Goal: Transaction & Acquisition: Book appointment/travel/reservation

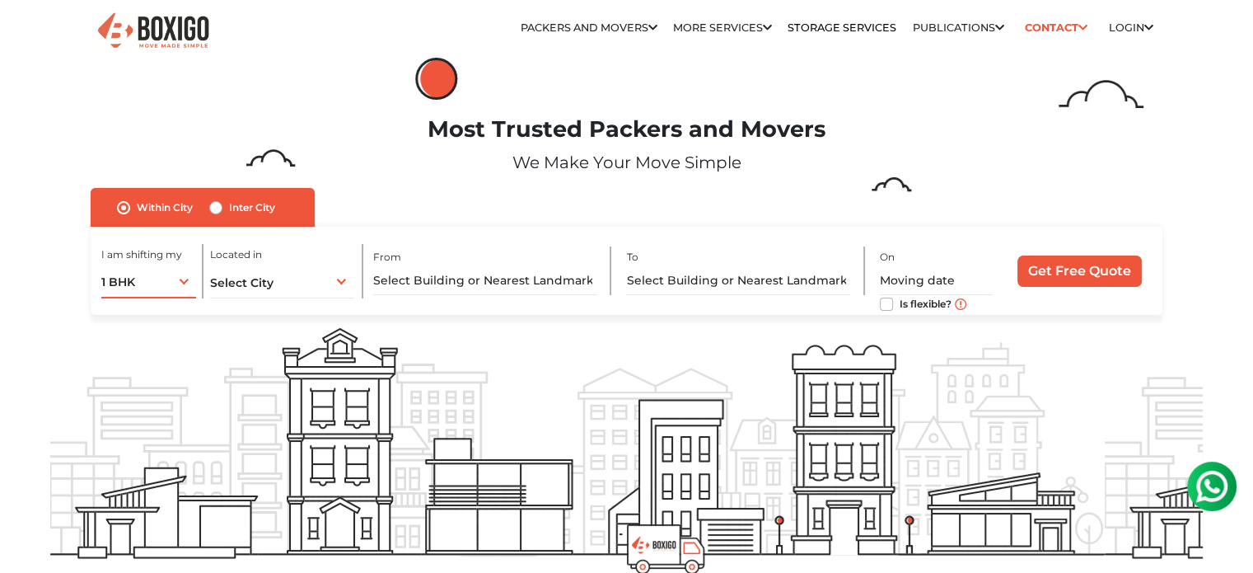
click at [159, 283] on div "1 BHK 1 BHK 2 BHK 3 BHK 3 + BHK FEW ITEMS" at bounding box center [148, 281] width 95 height 35
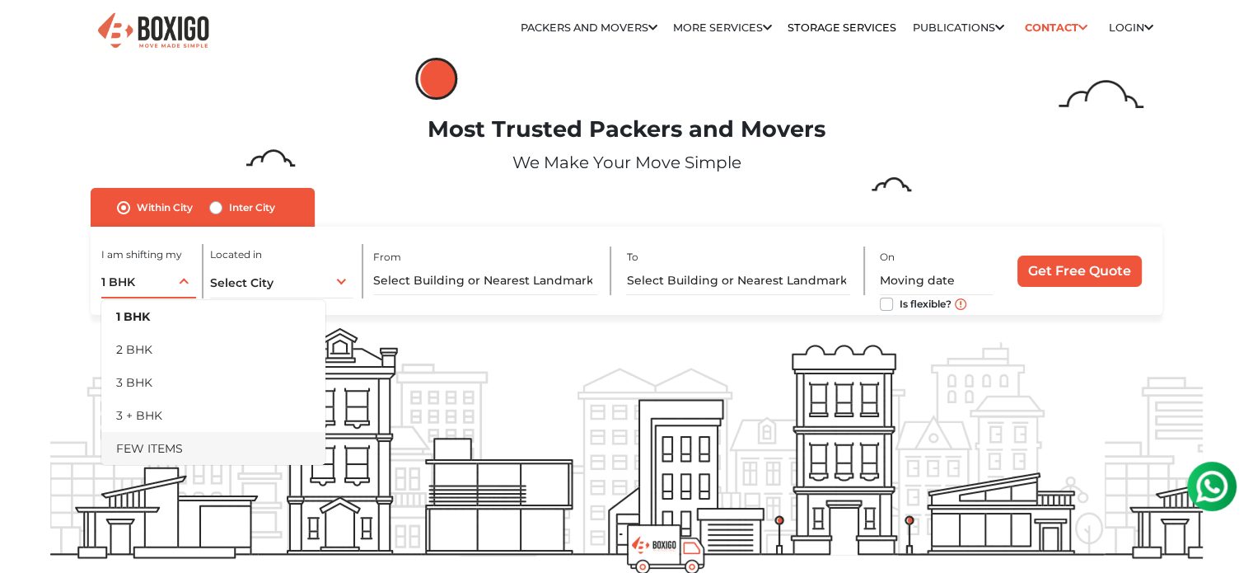
click at [171, 447] on li "FEW ITEMS" at bounding box center [213, 448] width 224 height 33
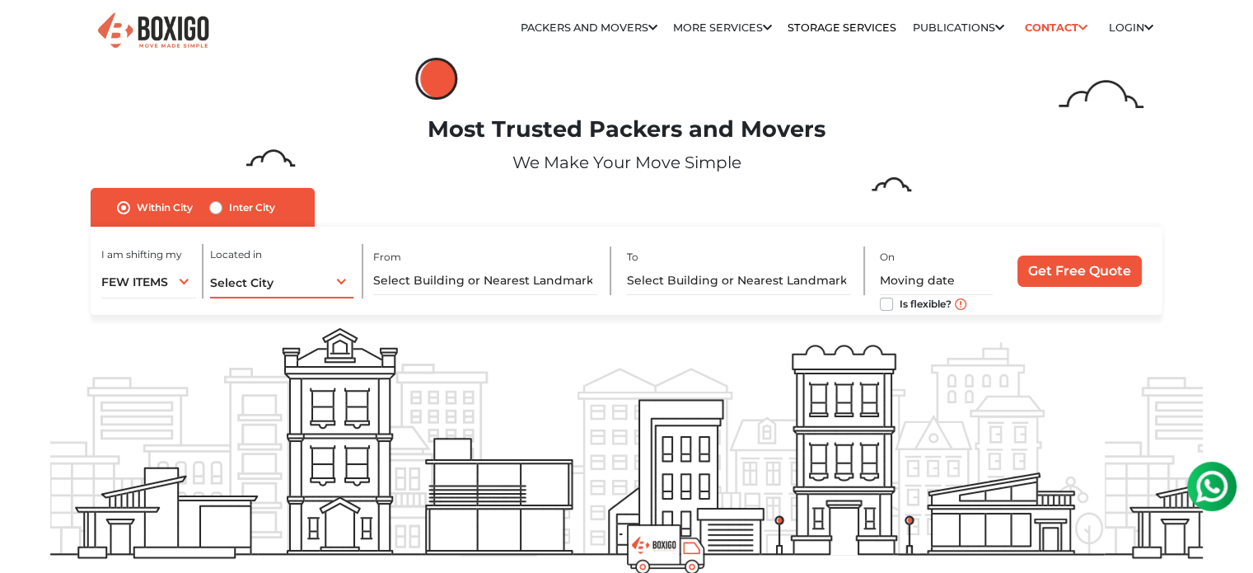
click at [291, 288] on div "Select City Select City [GEOGRAPHIC_DATA] [GEOGRAPHIC_DATA] [GEOGRAPHIC_DATA] […" at bounding box center [281, 281] width 143 height 35
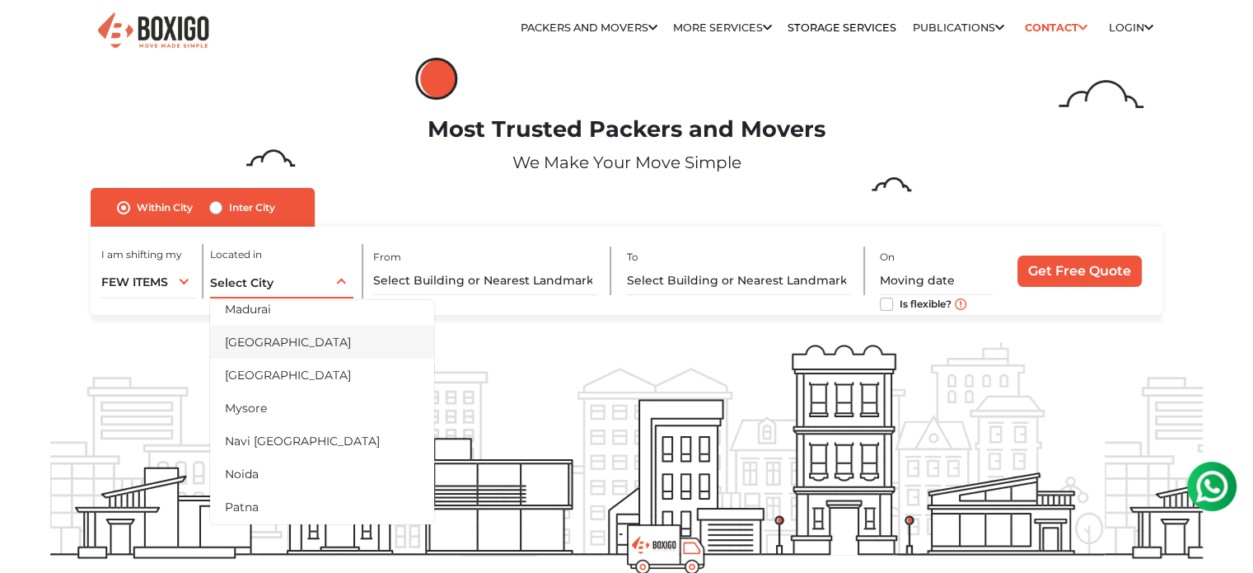
scroll to position [659, 0]
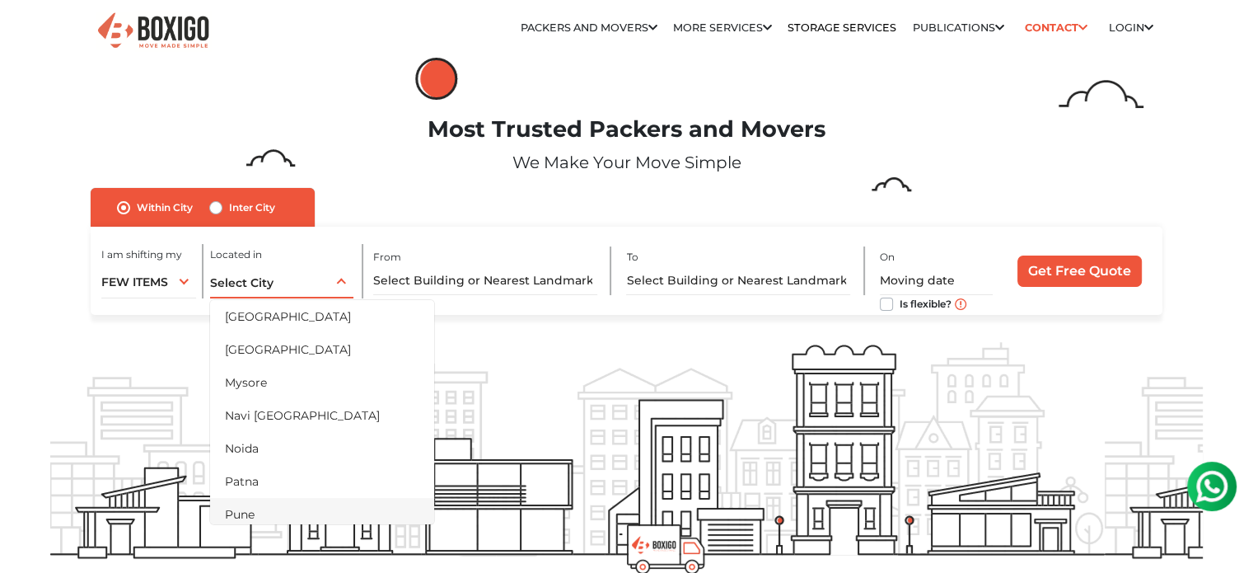
click at [246, 515] on li "Pune" at bounding box center [322, 514] width 224 height 33
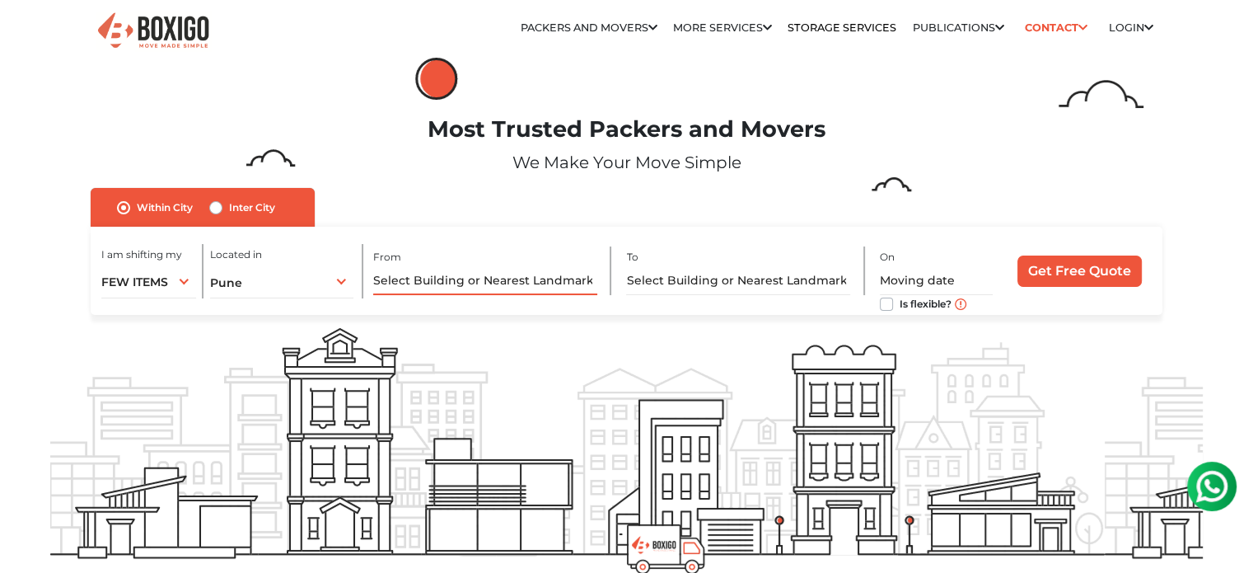
click at [513, 273] on input "text" at bounding box center [485, 280] width 224 height 29
type input "N"
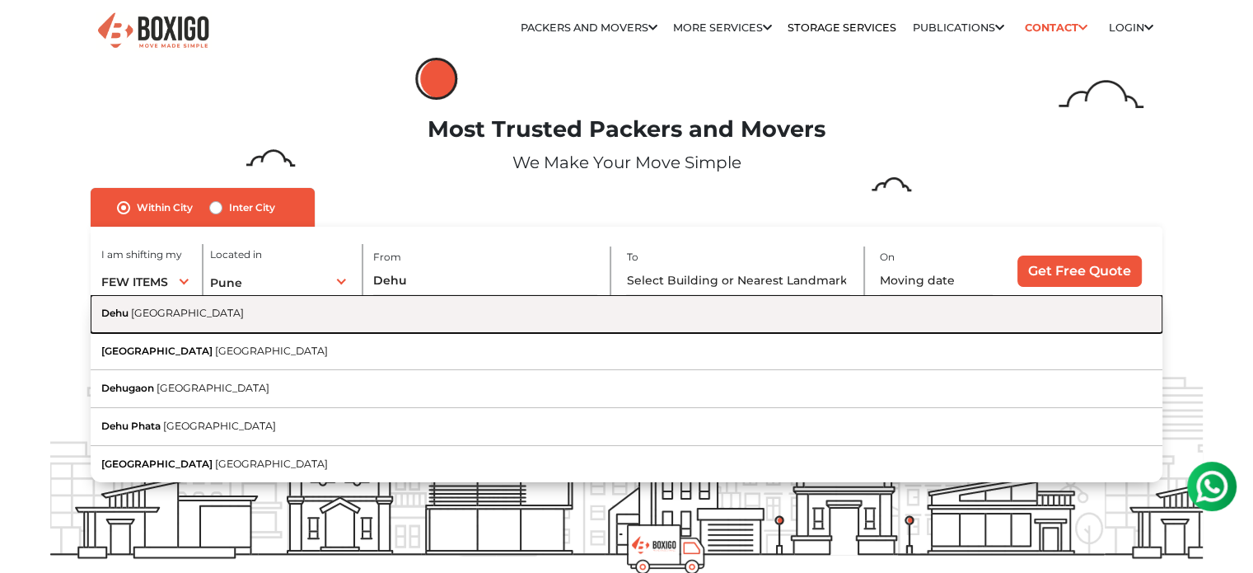
click at [155, 317] on span "[GEOGRAPHIC_DATA]" at bounding box center [187, 313] width 113 height 12
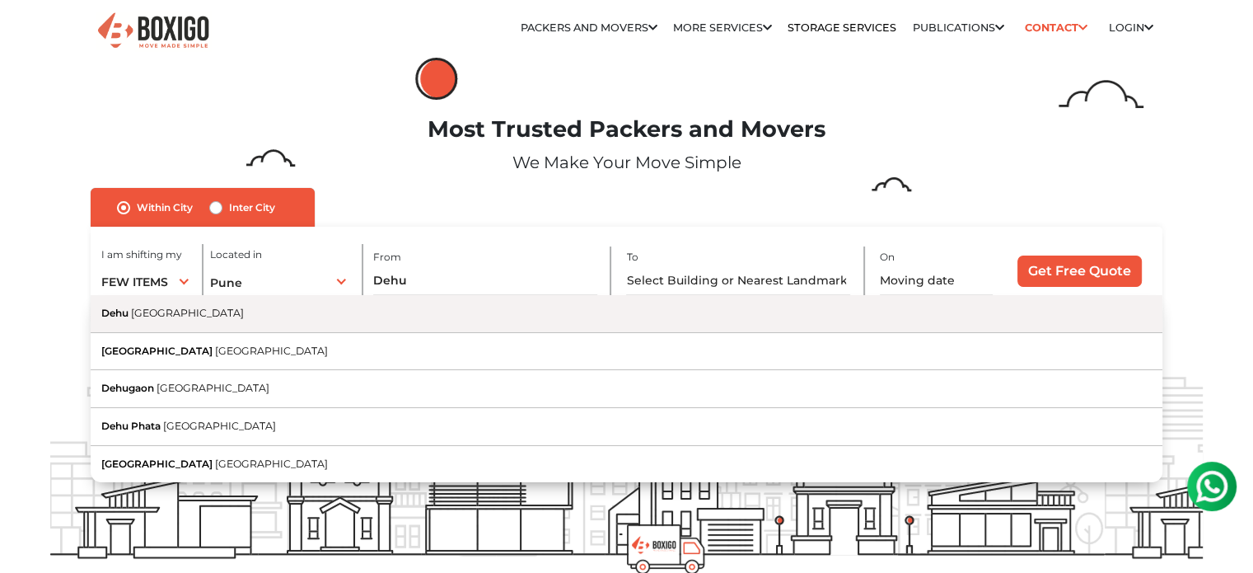
type input "[GEOGRAPHIC_DATA], [GEOGRAPHIC_DATA]"
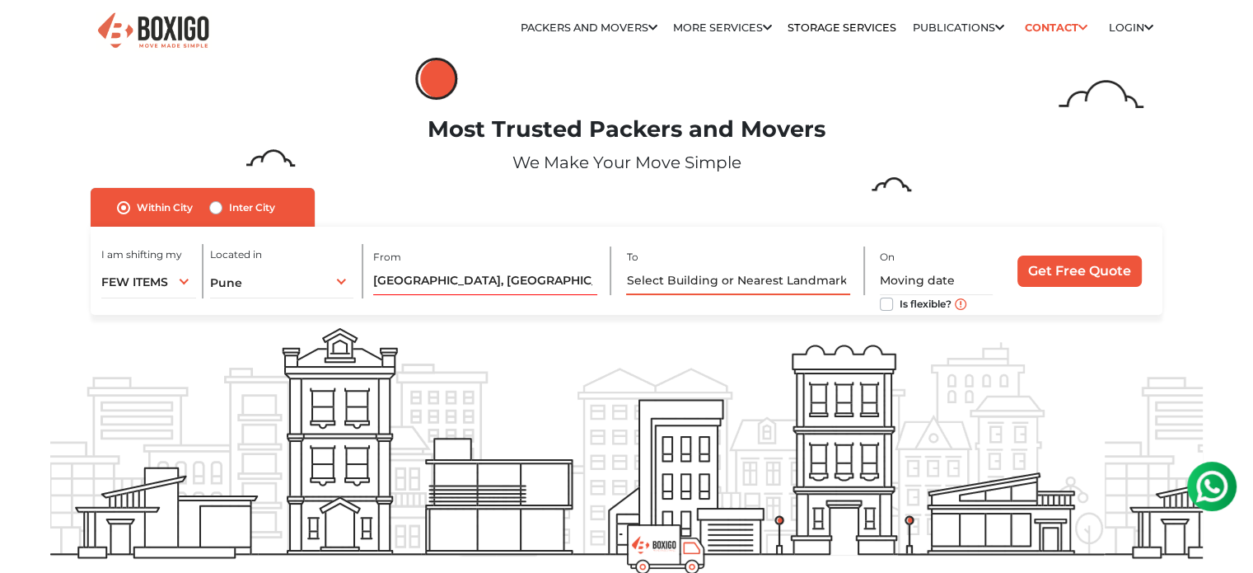
click at [704, 283] on input "text" at bounding box center [738, 280] width 224 height 29
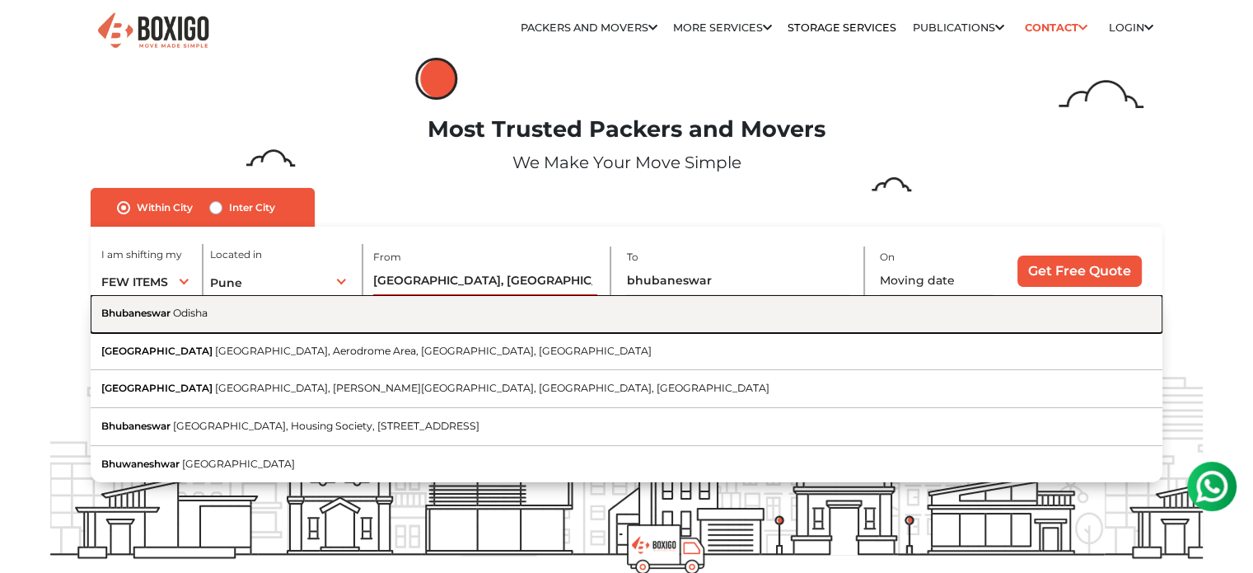
click at [202, 316] on span "Odisha" at bounding box center [190, 313] width 35 height 12
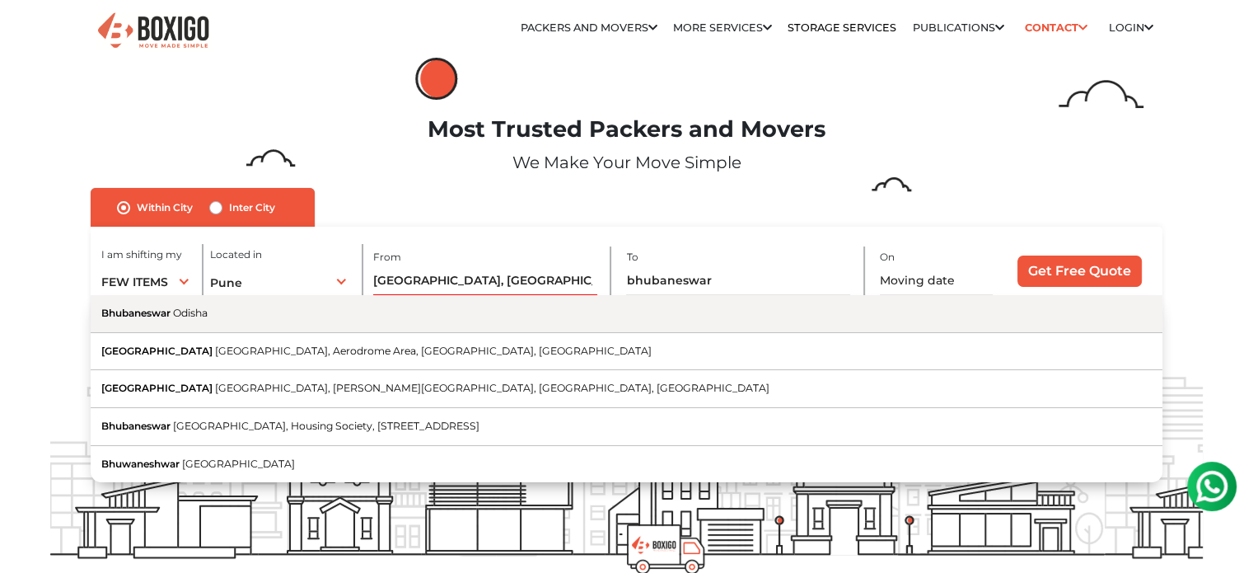
type input "Bhubaneswar, [GEOGRAPHIC_DATA]"
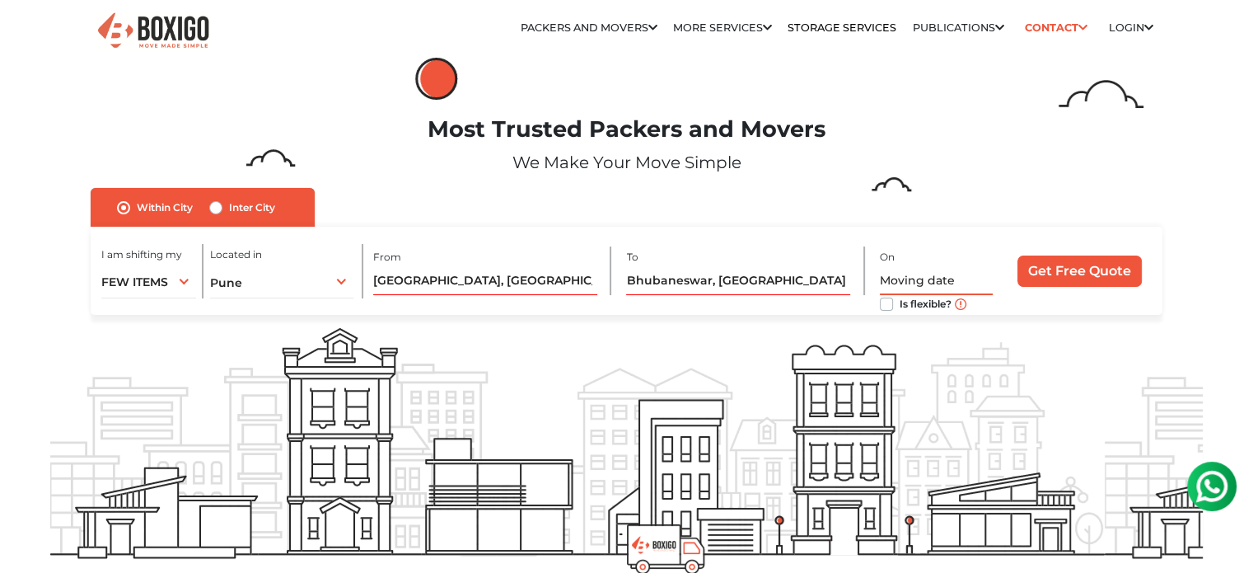
click at [900, 279] on input "text" at bounding box center [936, 280] width 113 height 29
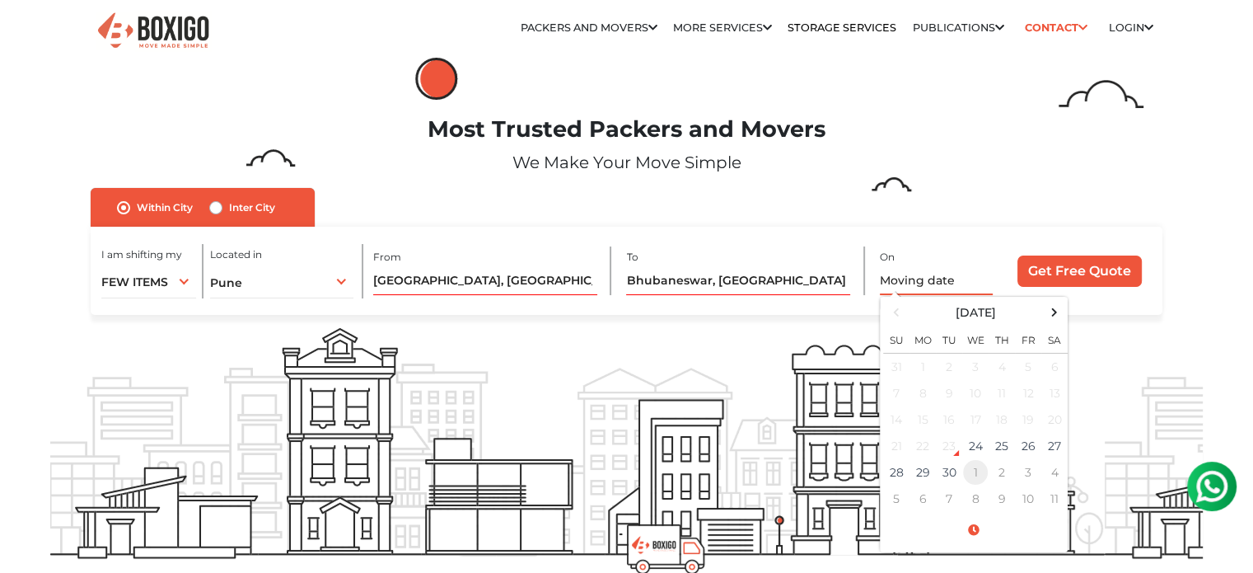
click at [972, 477] on td "1" at bounding box center [975, 472] width 26 height 26
type input "[DATE] 12:00 AM"
click at [980, 366] on td "1" at bounding box center [975, 366] width 26 height 27
click at [1189, 263] on form "no_url_set Within [GEOGRAPHIC_DATA] Inter City I am shifting my 1 BHK 2 BHK 3 B…" at bounding box center [626, 252] width 1153 height 128
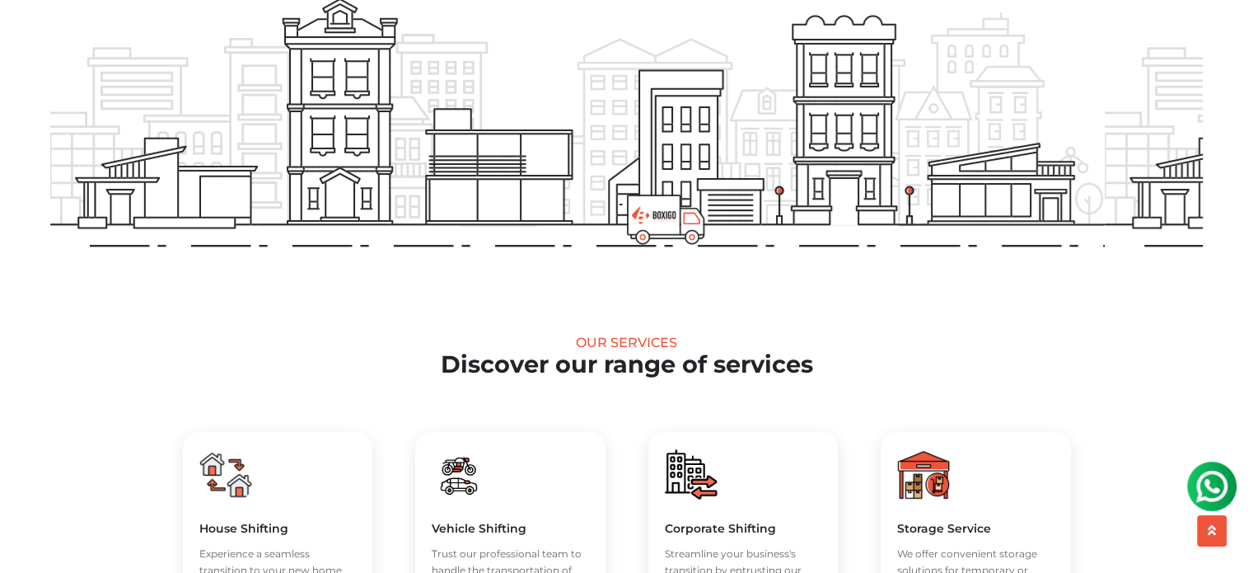
scroll to position [82, 0]
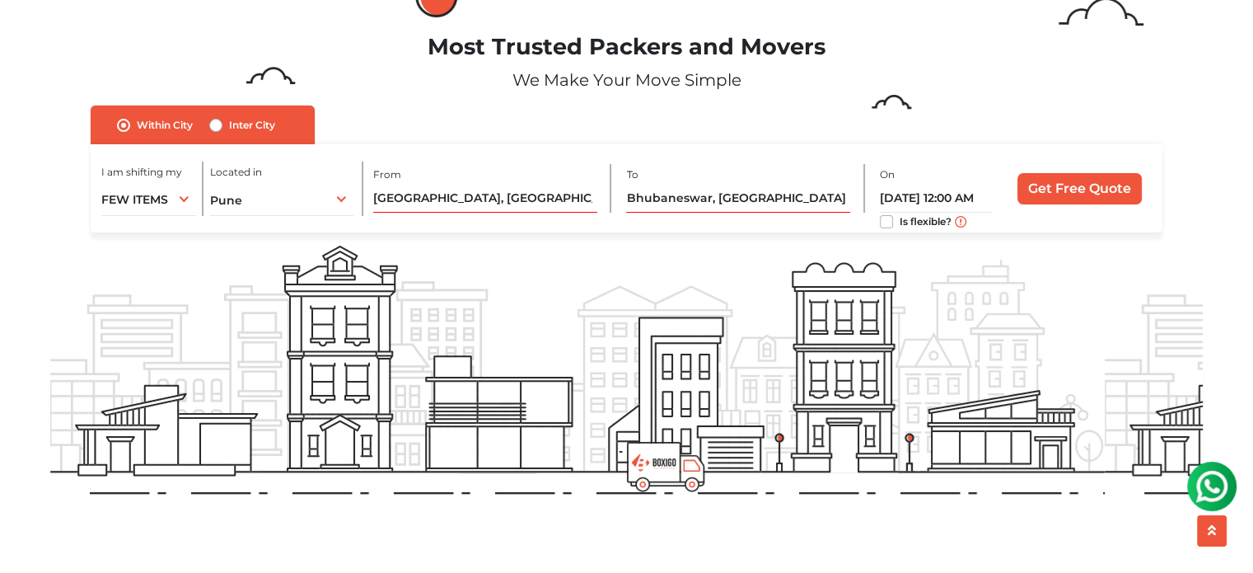
click at [229, 128] on label "Inter City" at bounding box center [252, 125] width 46 height 20
click at [211, 128] on input "Inter City" at bounding box center [215, 123] width 13 height 16
radio input "true"
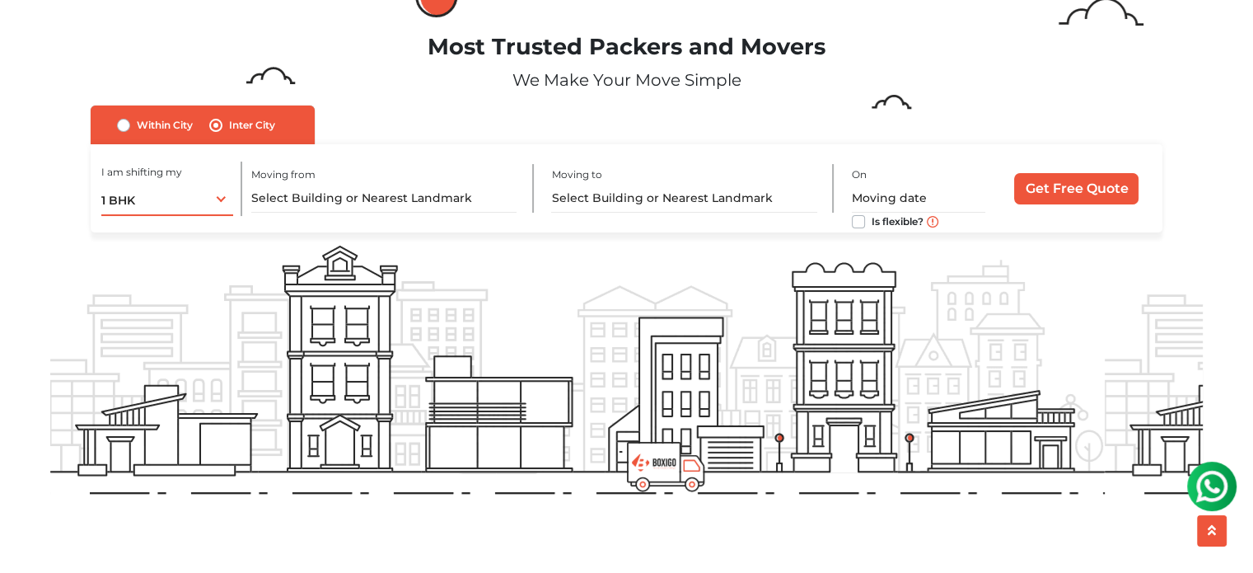
click at [221, 199] on div "1 BHK 1 BHK 2 BHK 3 BHK 3 + BHK FEW ITEMS" at bounding box center [167, 198] width 132 height 35
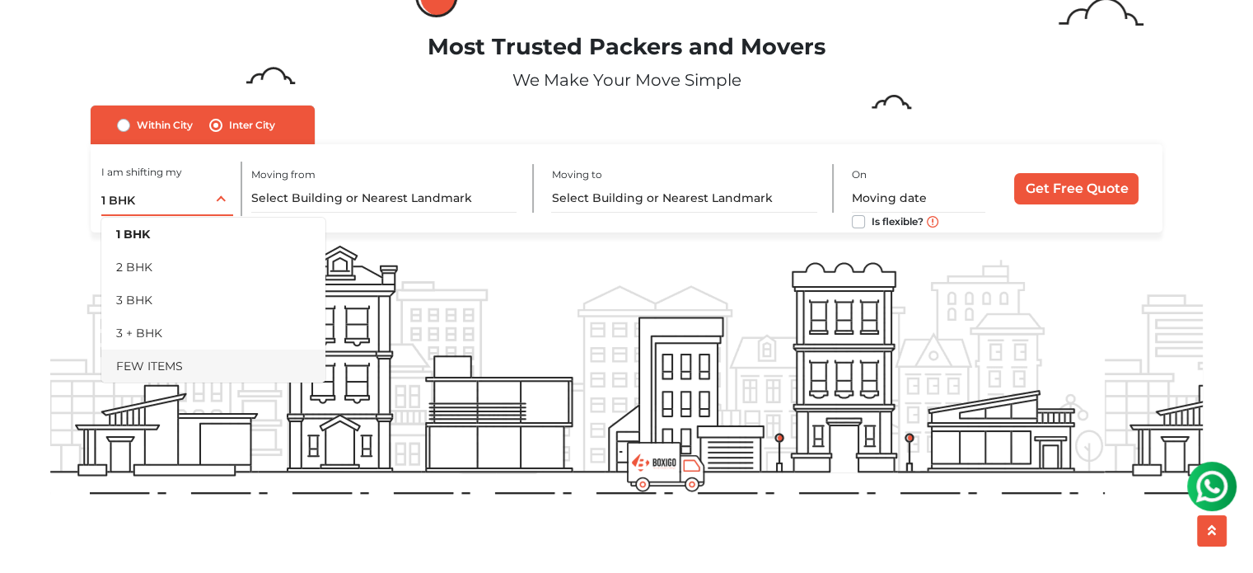
click at [175, 366] on li "FEW ITEMS" at bounding box center [213, 365] width 224 height 33
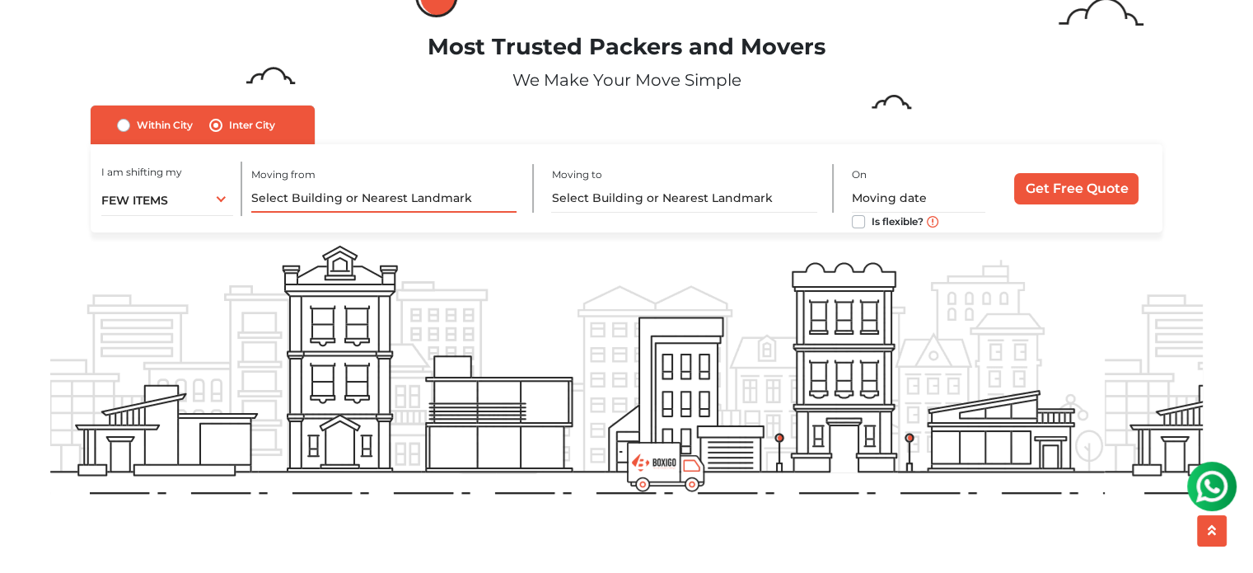
click at [291, 199] on input "text" at bounding box center [383, 198] width 265 height 29
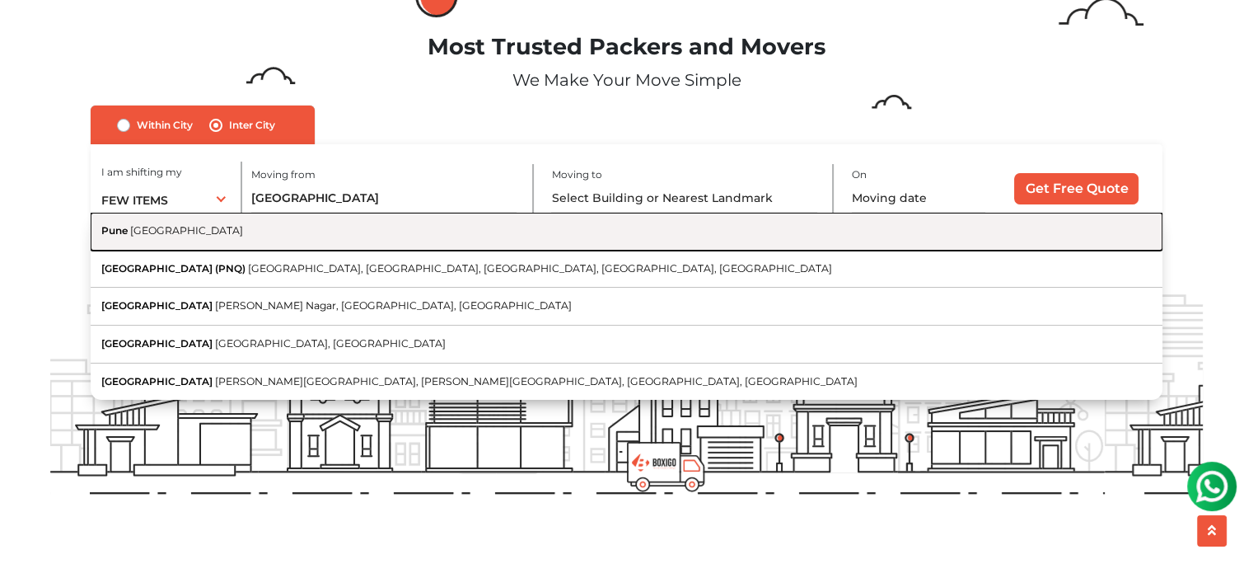
click at [177, 229] on span "[GEOGRAPHIC_DATA]" at bounding box center [186, 230] width 113 height 12
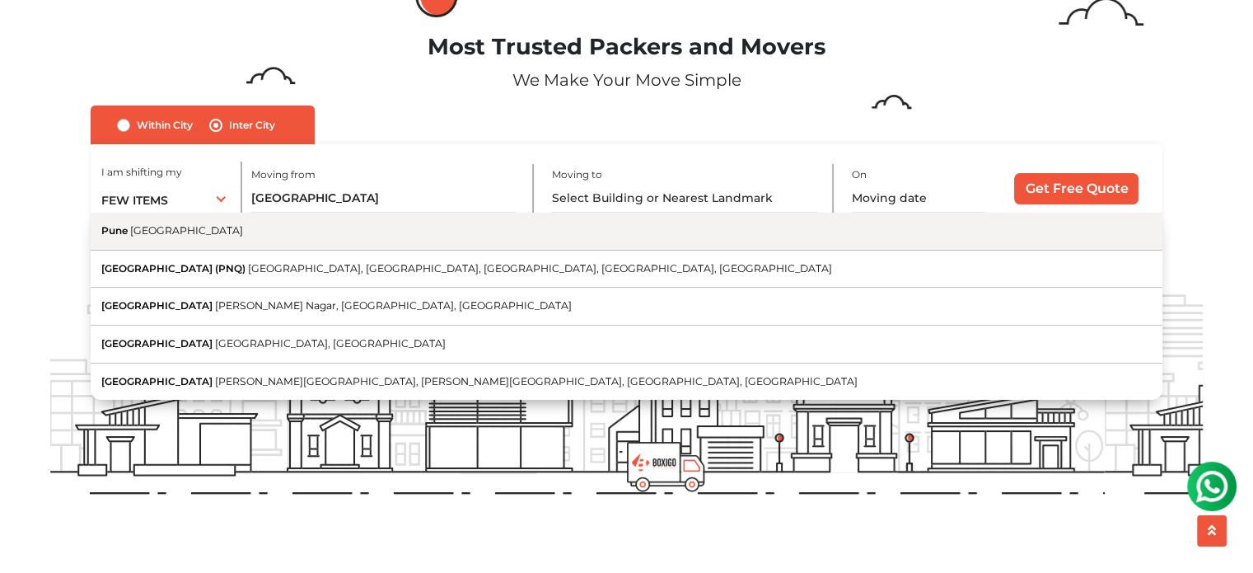
type input "[GEOGRAPHIC_DATA], [GEOGRAPHIC_DATA]"
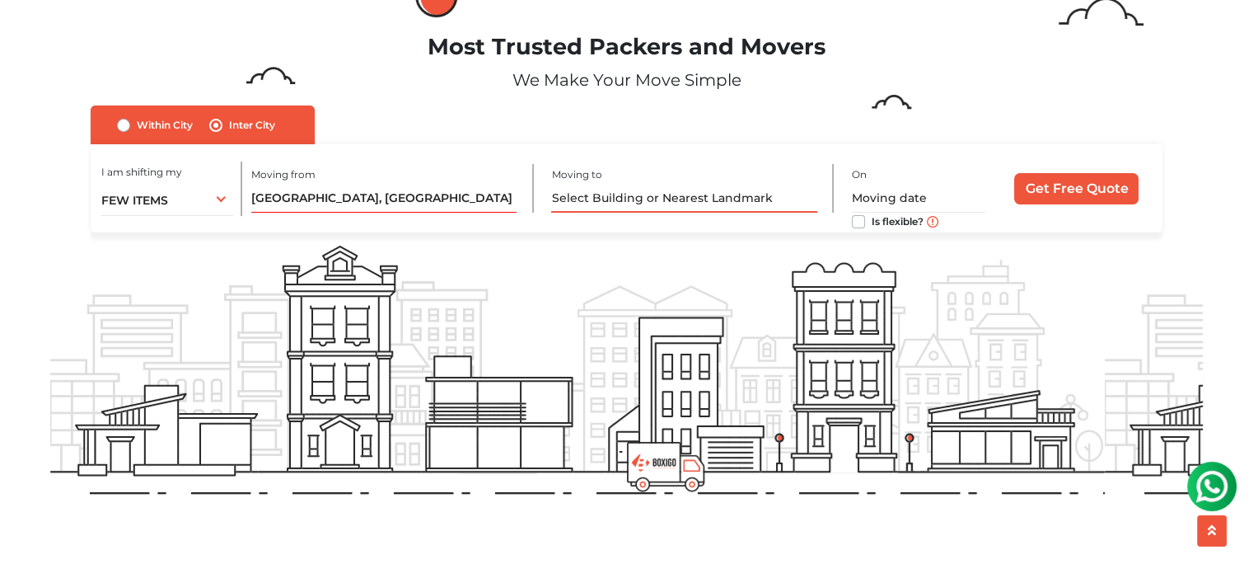
click at [648, 200] on input "text" at bounding box center [683, 198] width 265 height 29
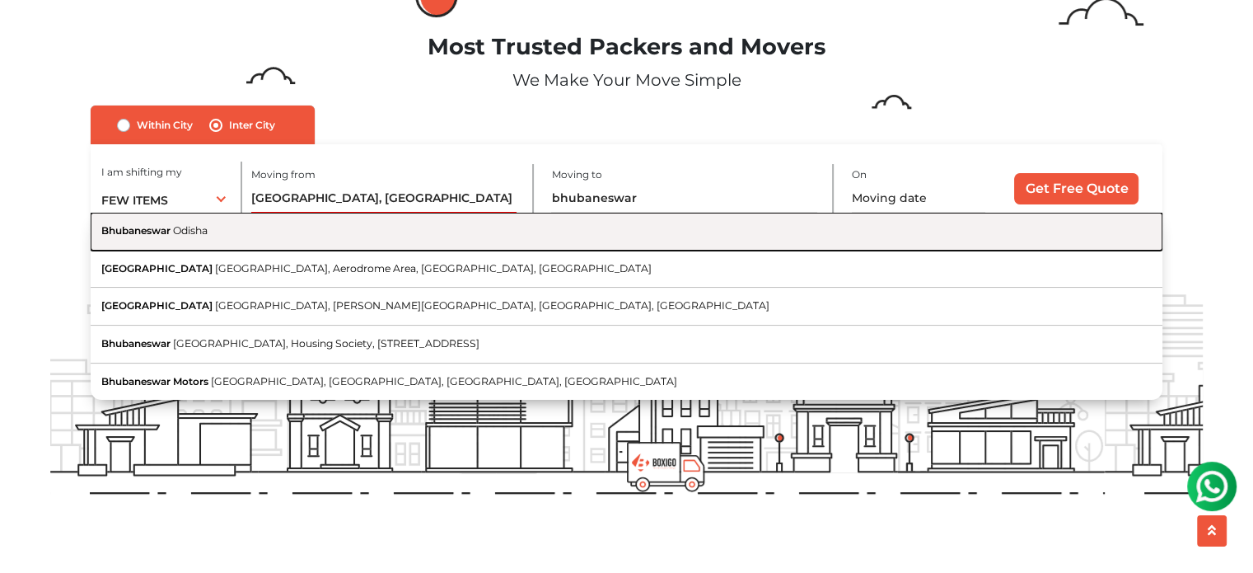
click at [199, 236] on span "Odisha" at bounding box center [190, 230] width 35 height 12
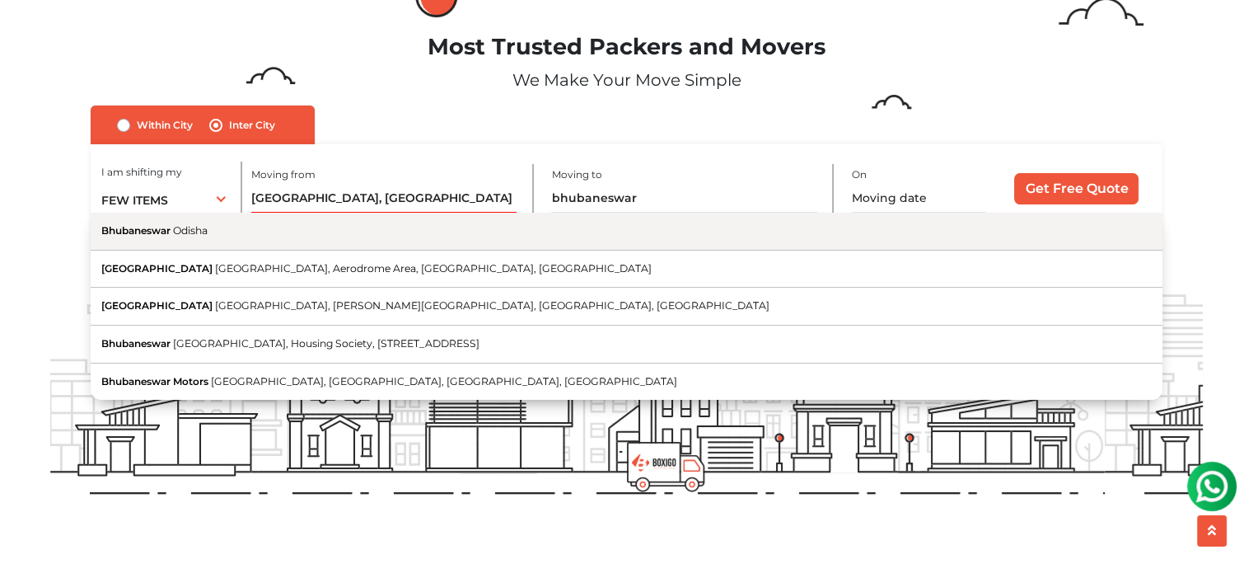
type input "Bhubaneswar, [GEOGRAPHIC_DATA]"
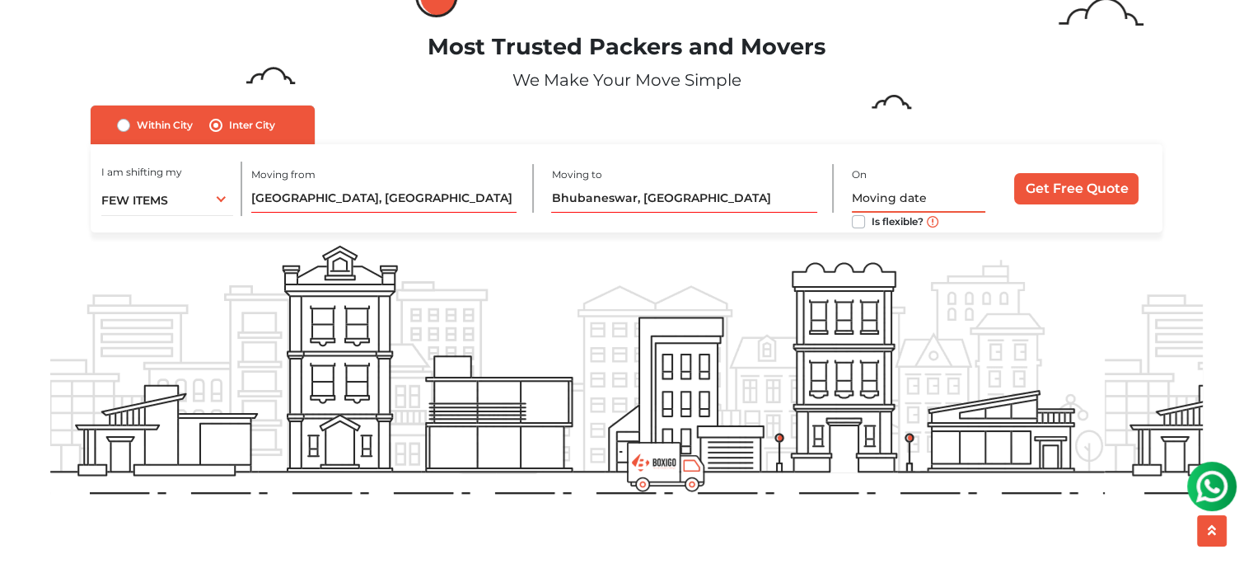
click at [893, 204] on input "text" at bounding box center [918, 198] width 133 height 29
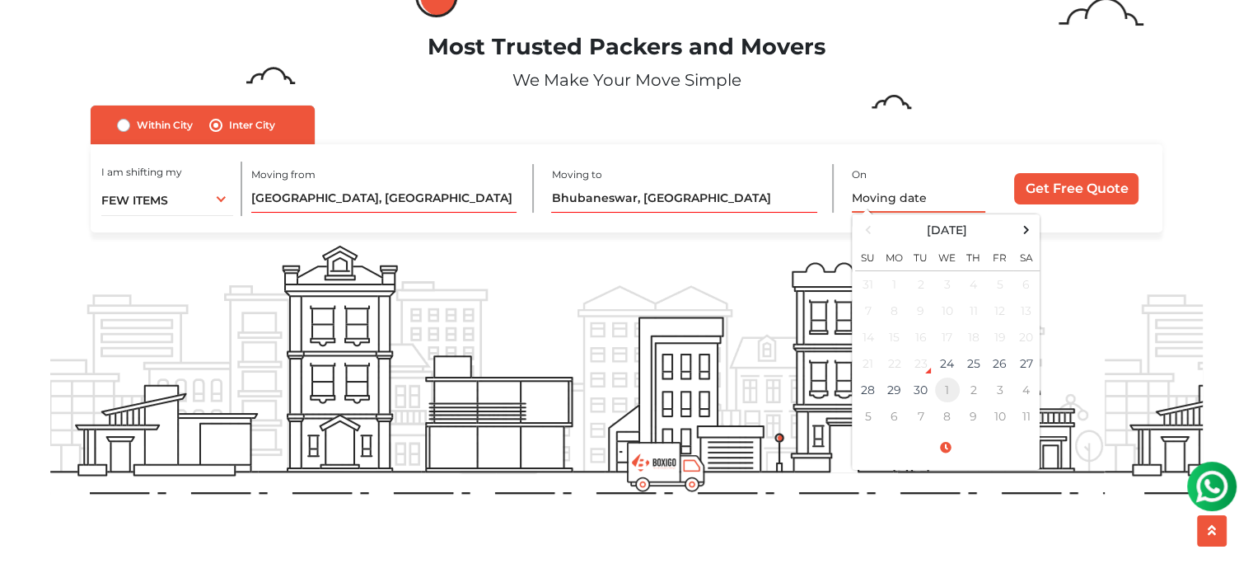
click at [947, 391] on td "1" at bounding box center [947, 390] width 26 height 26
type input "[DATE] 12:00 AM"
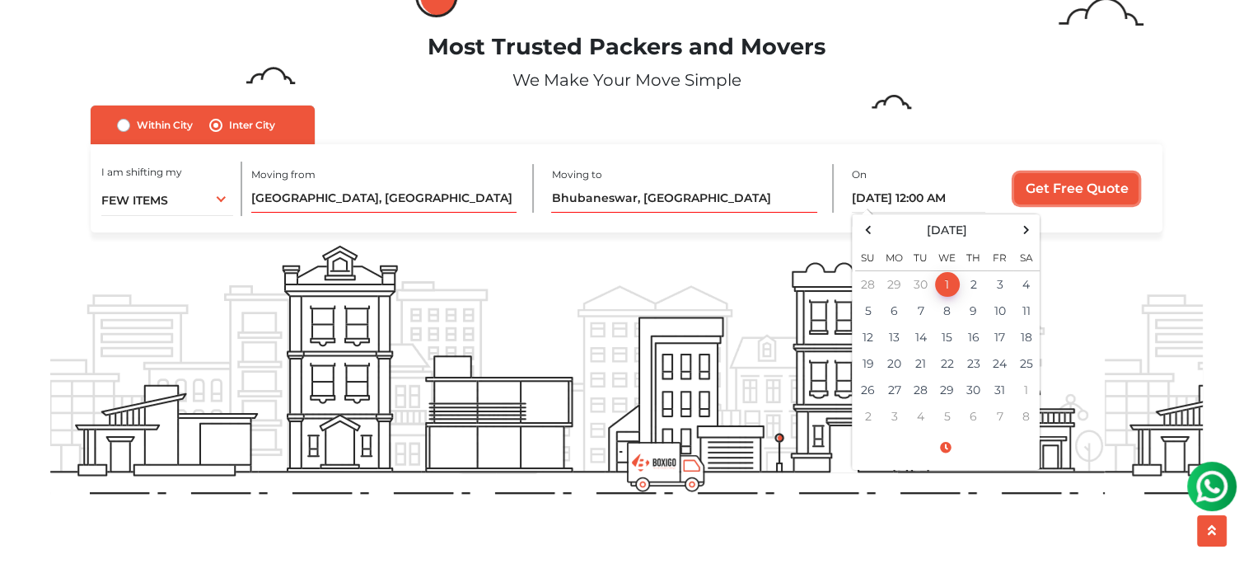
click at [1077, 194] on input "Get Free Quote" at bounding box center [1076, 188] width 124 height 31
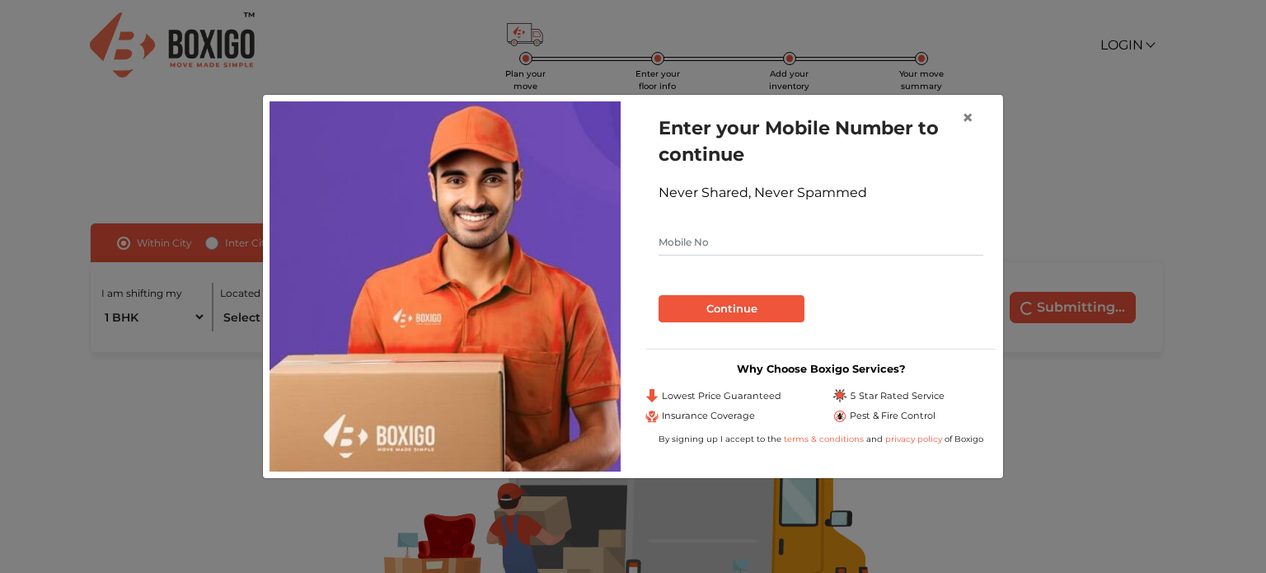
click at [731, 243] on input "text" at bounding box center [820, 242] width 325 height 26
type input "8208866815"
click at [728, 313] on button "Continue" at bounding box center [731, 309] width 146 height 28
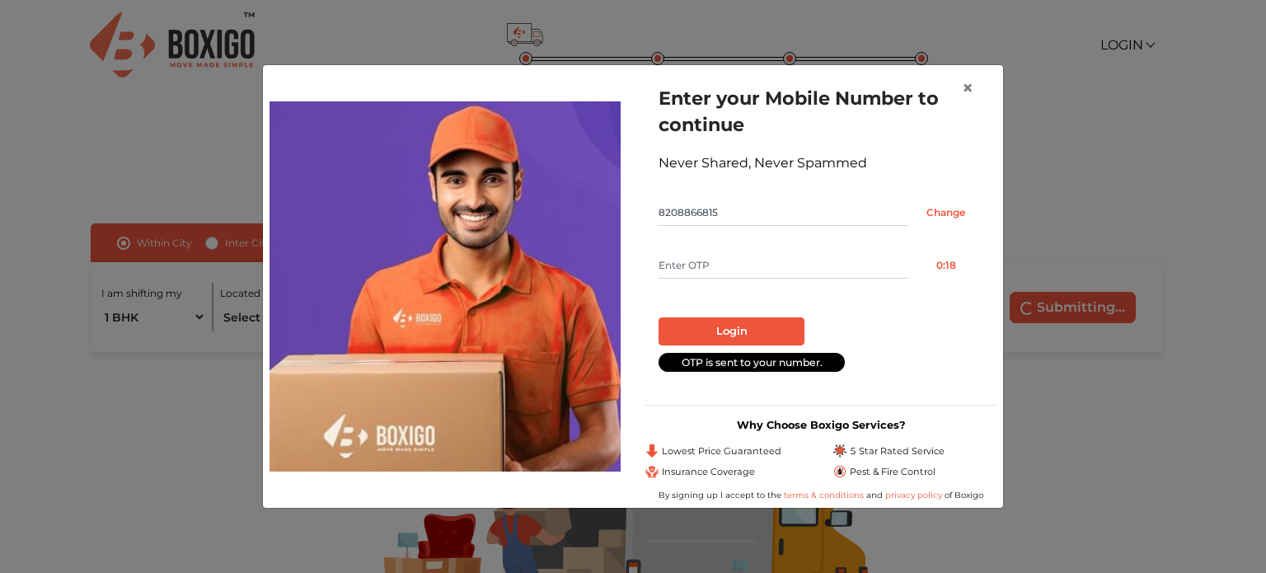
click at [878, 269] on input "text" at bounding box center [783, 265] width 250 height 26
type input "9538"
click at [751, 329] on button "Login" at bounding box center [731, 331] width 146 height 28
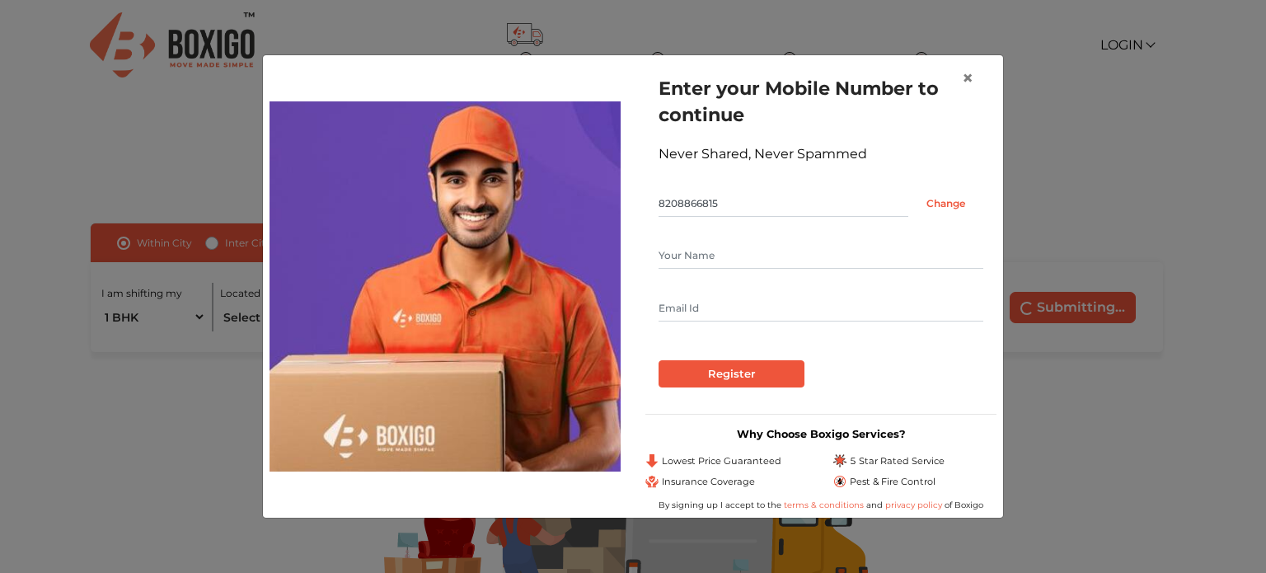
click at [732, 250] on input "text" at bounding box center [820, 255] width 325 height 26
type input "Sunil Khamari"
type input "sunil2sqldba@gmail.com"
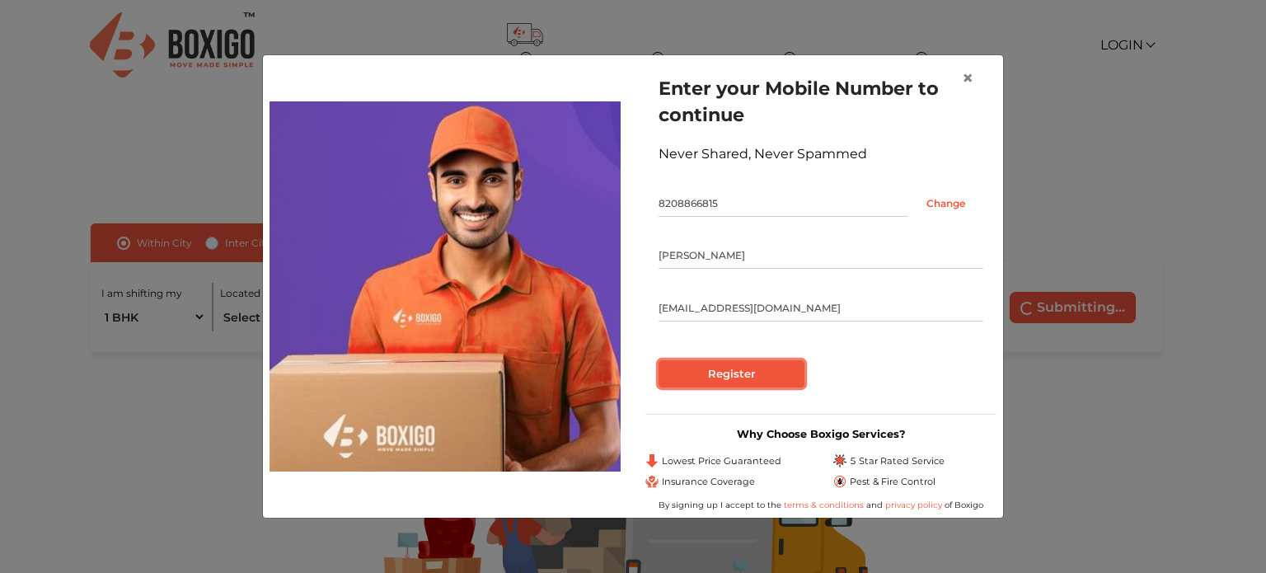
click at [761, 384] on input "Register" at bounding box center [731, 374] width 146 height 28
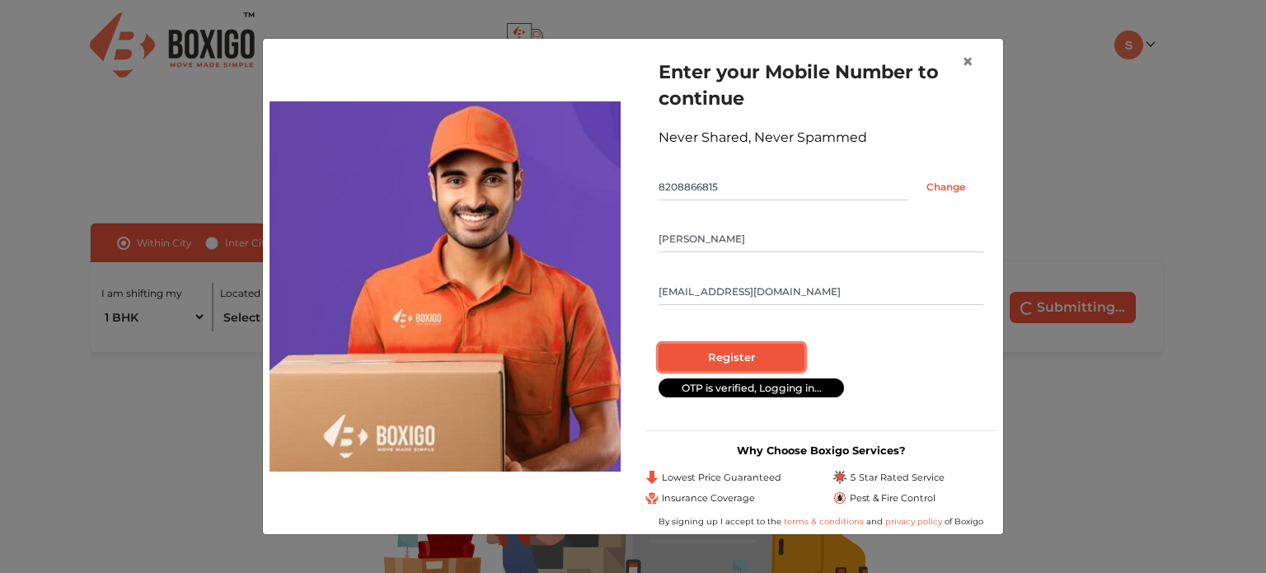
radio input "false"
radio input "true"
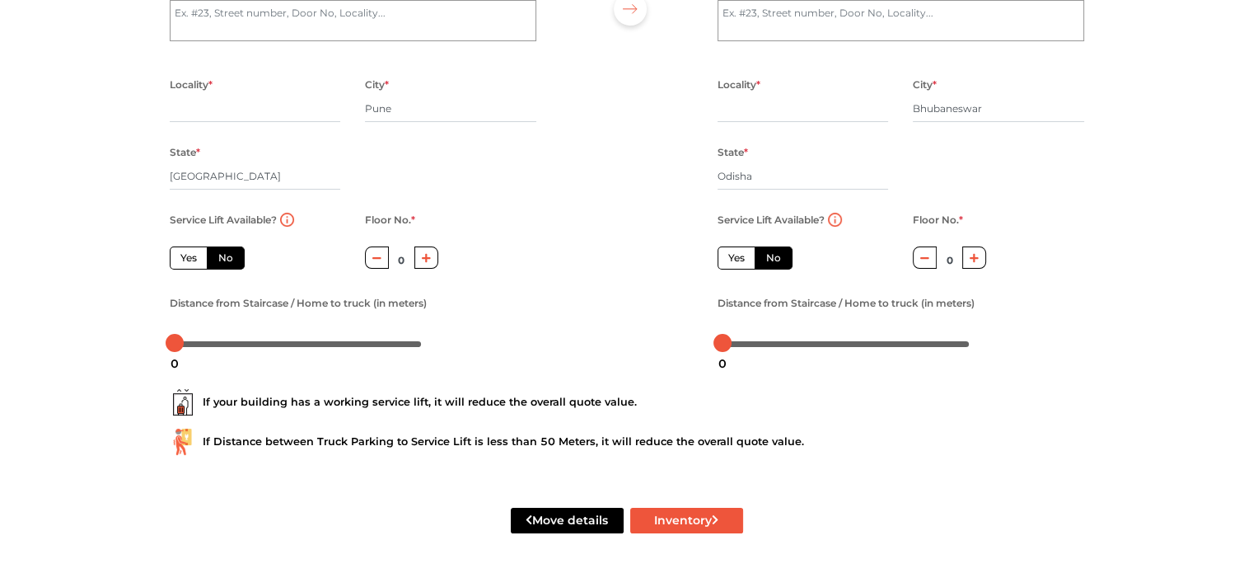
scroll to position [210, 0]
click at [702, 522] on button "Inventory" at bounding box center [686, 521] width 113 height 26
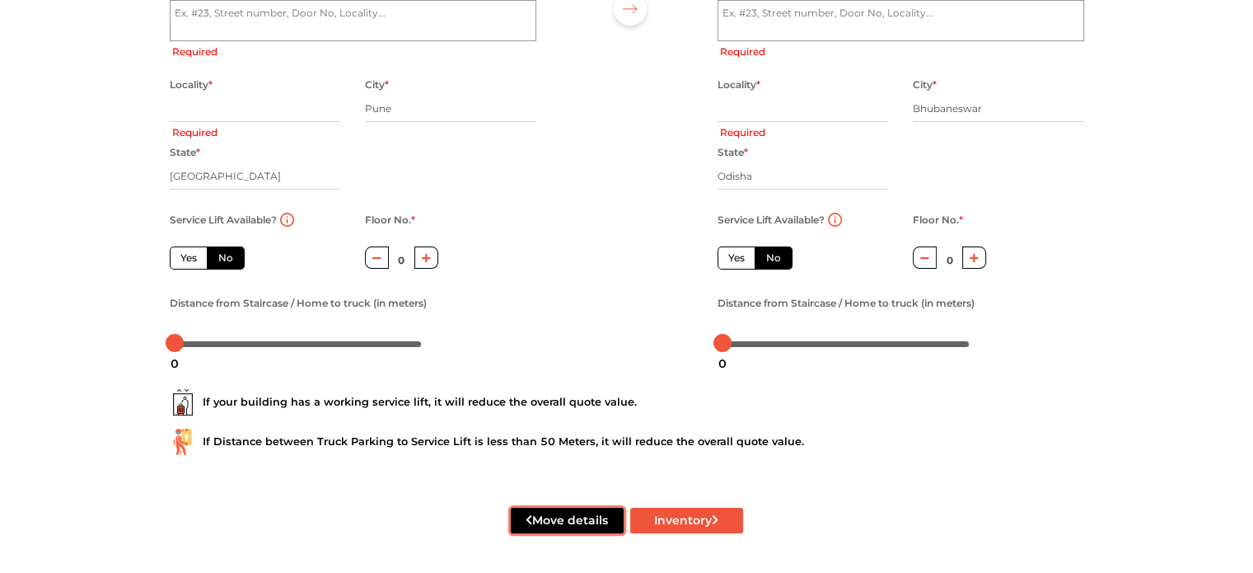
click at [585, 516] on button "Move details" at bounding box center [567, 521] width 113 height 26
radio input "true"
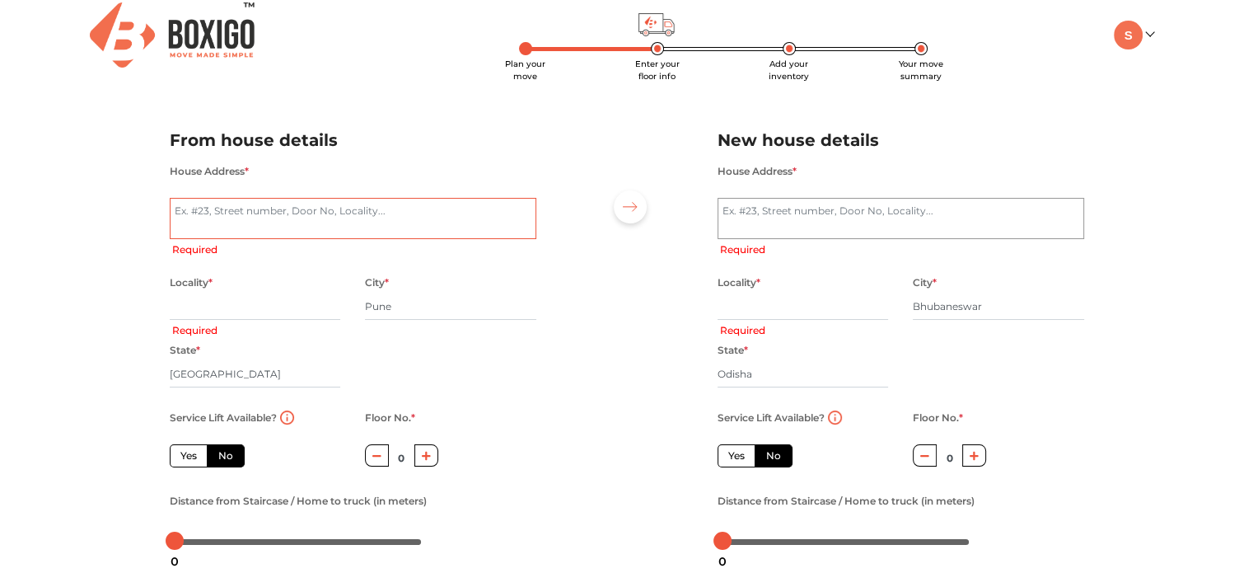
scroll to position [0, 0]
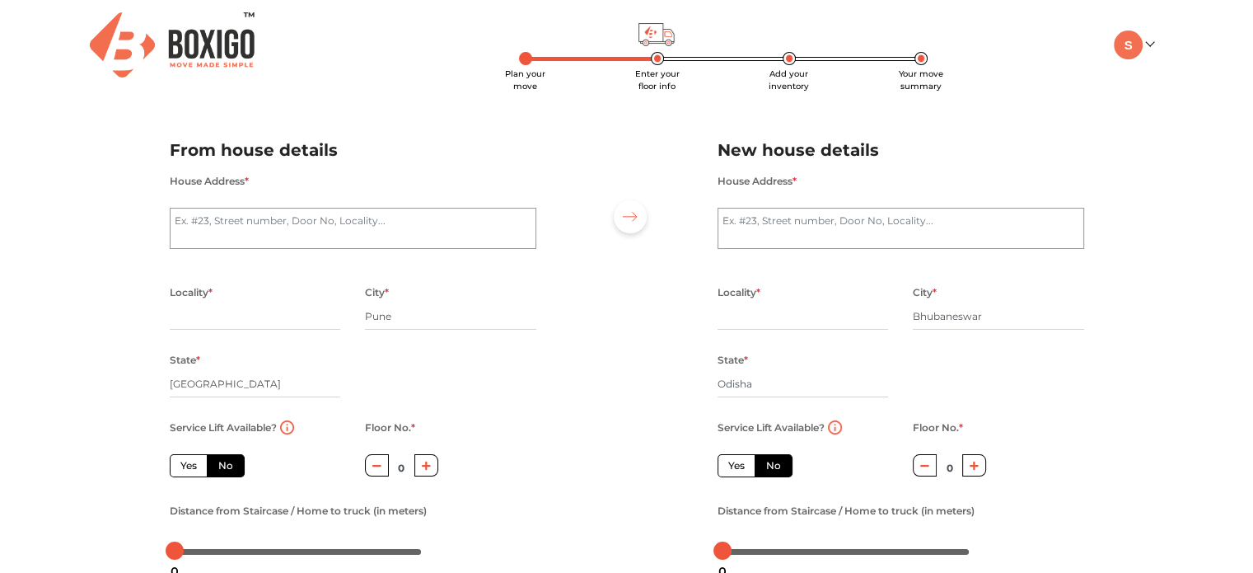
click at [1154, 40] on div "My Moves My Profile Make Estimate LOGOUT" at bounding box center [1076, 44] width 180 height 29
click at [1150, 43] on link at bounding box center [1133, 44] width 39 height 16
click at [1180, 156] on button "LOGOUT" at bounding box center [1180, 161] width 132 height 30
